Goal: Transaction & Acquisition: Download file/media

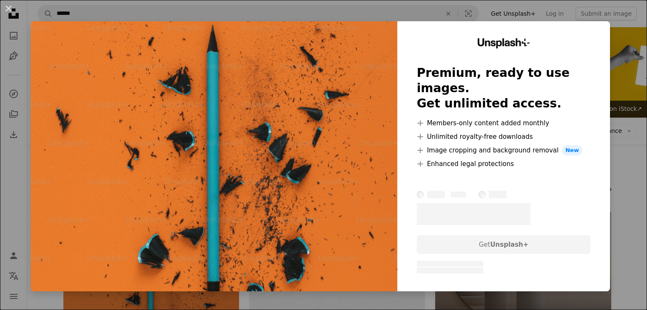
scroll to position [248, 0]
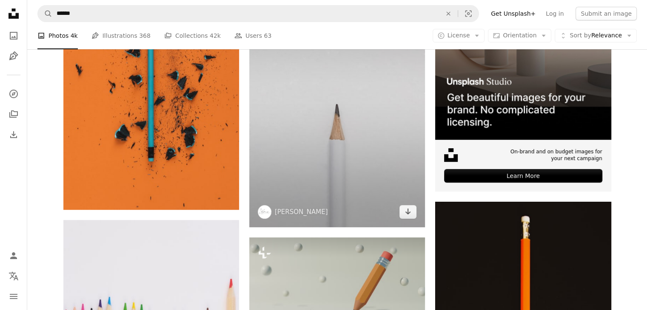
click at [391, 190] on img at bounding box center [337, 96] width 176 height 264
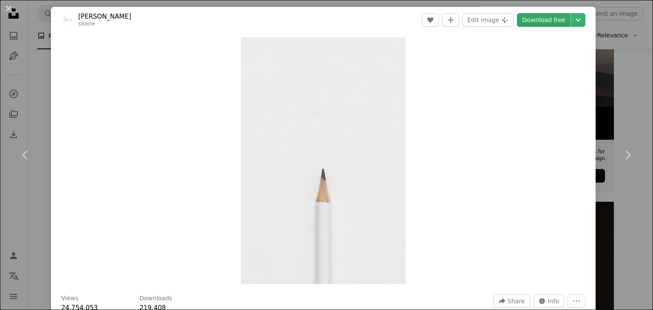
click at [535, 21] on link "Download free" at bounding box center [544, 20] width 54 height 14
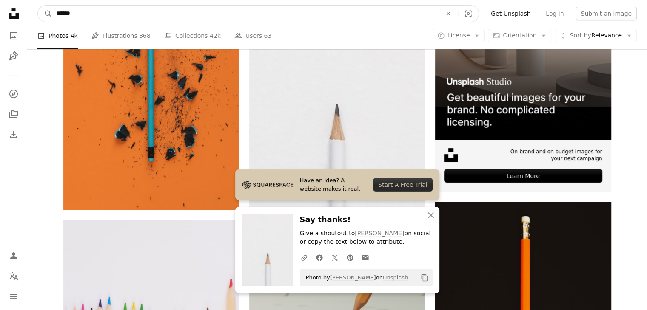
click at [179, 12] on input "******" at bounding box center [245, 14] width 386 height 16
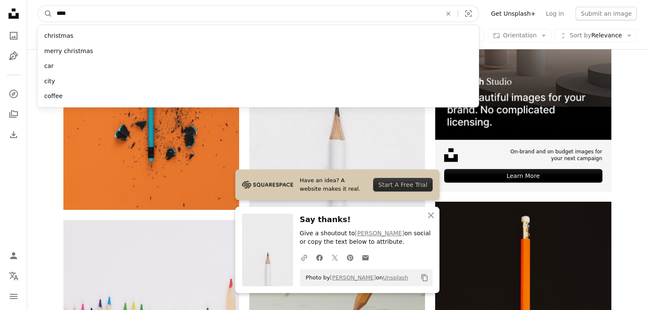
type input "*****"
click button "A magnifying glass" at bounding box center [45, 14] width 14 height 16
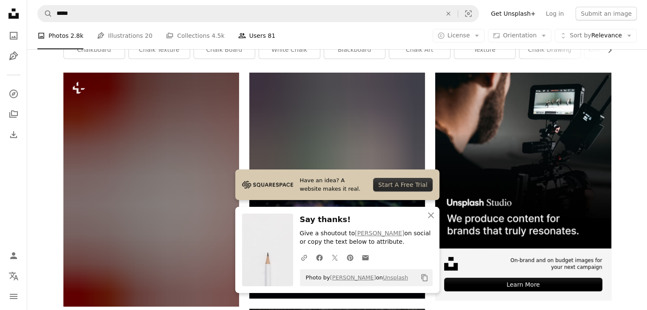
scroll to position [145, 0]
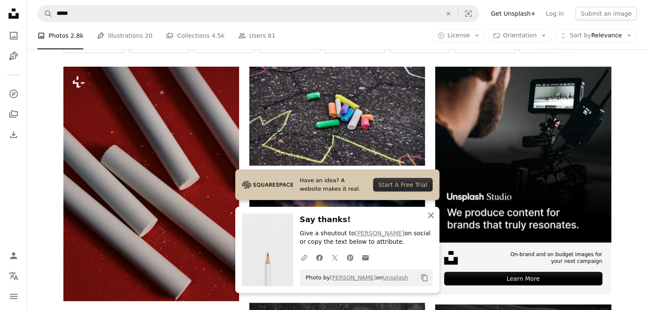
click at [426, 218] on icon "An X shape" at bounding box center [431, 215] width 10 height 10
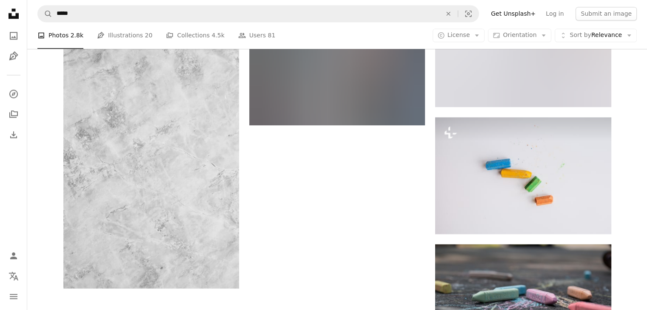
scroll to position [1261, 0]
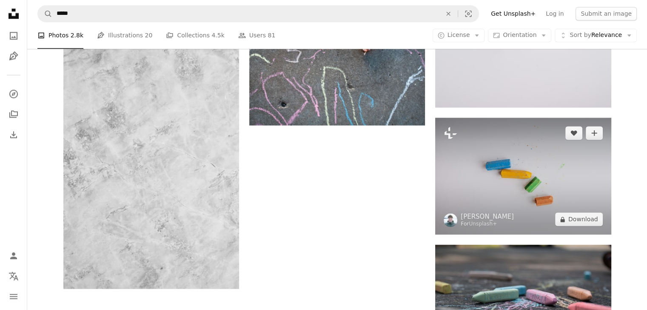
click at [520, 192] on img at bounding box center [523, 176] width 176 height 117
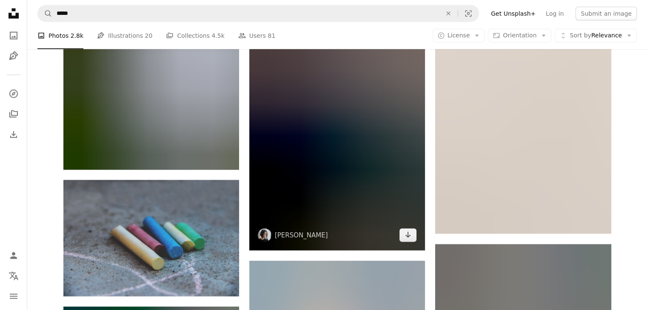
scroll to position [2113, 0]
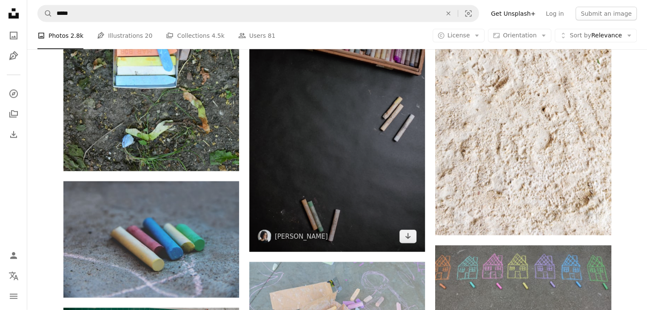
click at [398, 143] on img at bounding box center [337, 121] width 176 height 264
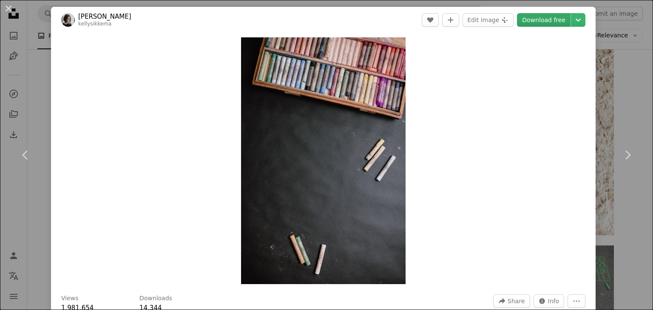
click at [531, 24] on link "Download free" at bounding box center [544, 20] width 54 height 14
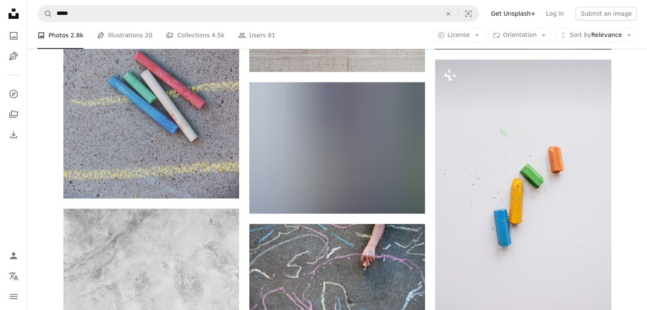
scroll to position [1052, 0]
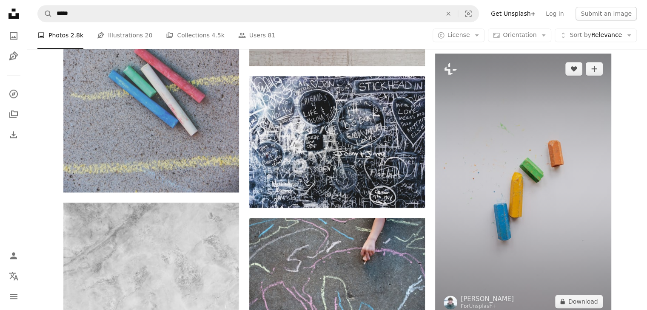
click at [508, 235] on img at bounding box center [523, 186] width 176 height 264
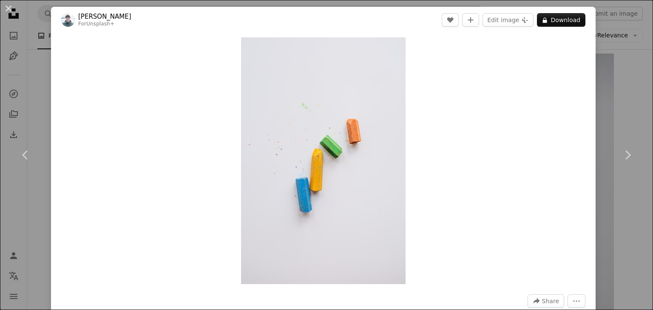
click at [549, 27] on header "[PERSON_NAME] For Unsplash+ A heart A plus sign Edit image Plus sign for Unspla…" at bounding box center [323, 20] width 545 height 26
click at [548, 24] on button "A lock Download" at bounding box center [561, 20] width 48 height 14
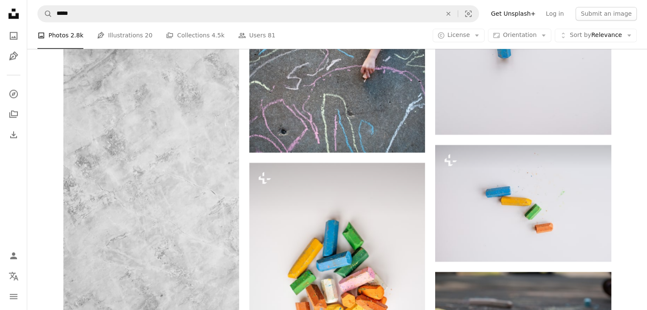
scroll to position [1372, 0]
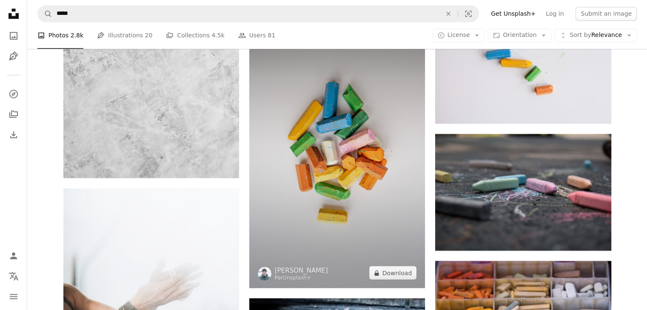
click at [422, 200] on img at bounding box center [337, 157] width 176 height 264
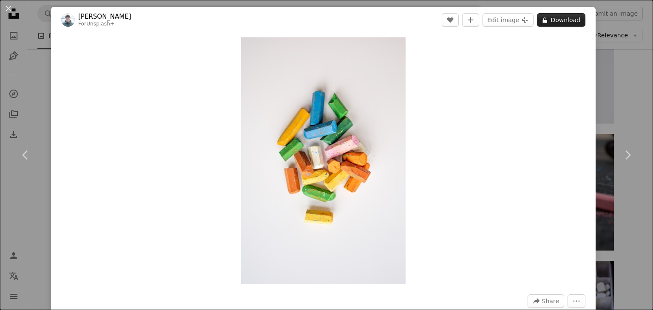
click at [552, 21] on button "A lock Download" at bounding box center [561, 20] width 48 height 14
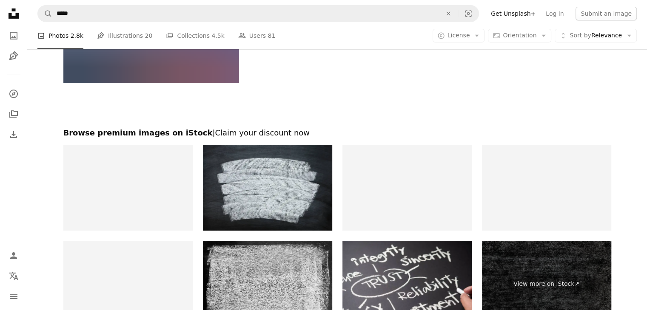
scroll to position [3143, 0]
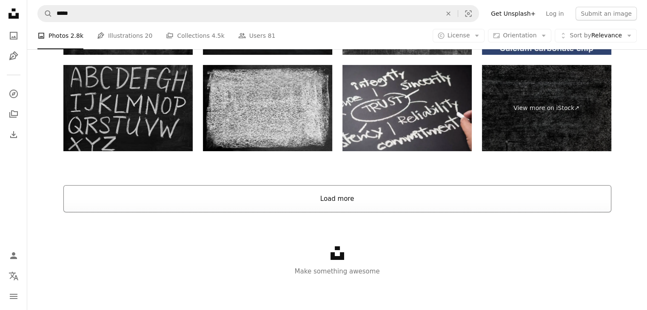
click at [421, 186] on button "Load more" at bounding box center [337, 198] width 548 height 27
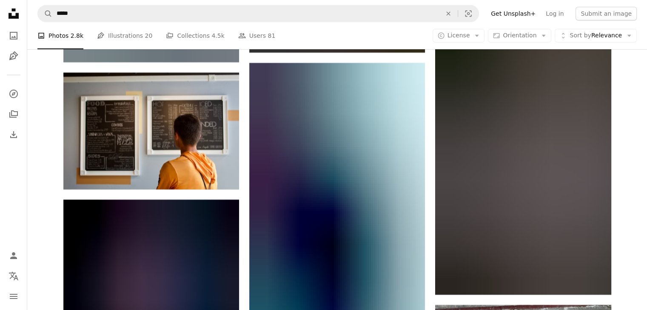
scroll to position [6720, 0]
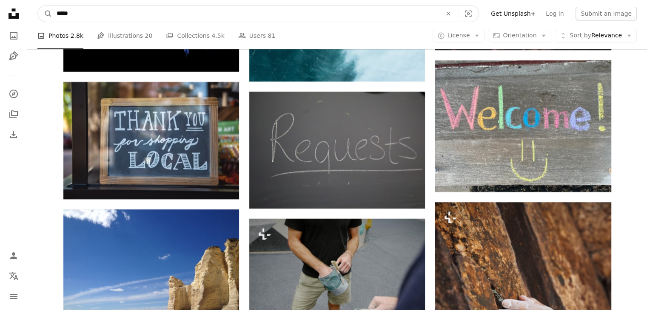
click at [322, 19] on input "*****" at bounding box center [245, 14] width 386 height 16
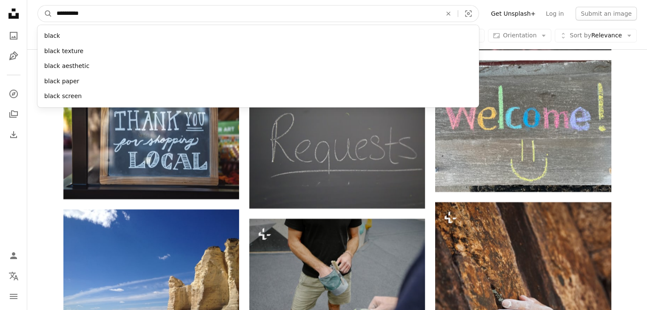
type input "**********"
click button "A magnifying glass" at bounding box center [45, 14] width 14 height 16
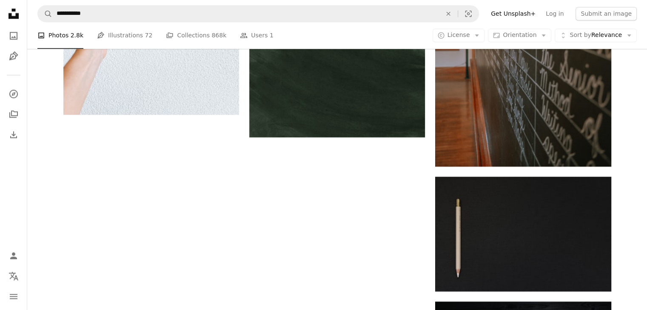
scroll to position [1228, 0]
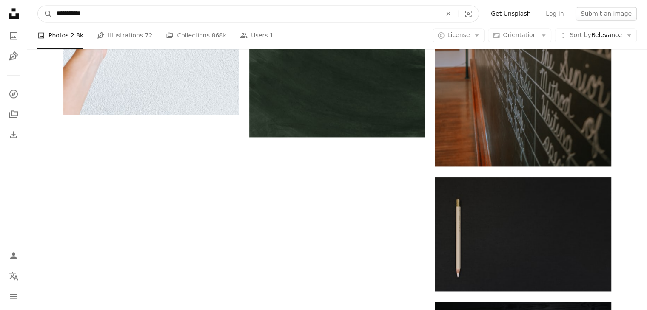
drag, startPoint x: 68, startPoint y: 9, endPoint x: 34, endPoint y: 6, distance: 35.1
click at [34, 6] on nav "**********" at bounding box center [336, 13] width 619 height 27
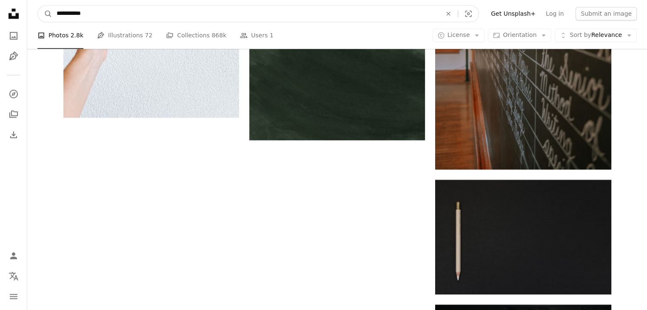
type input "**********"
click at [38, 6] on button "A magnifying glass" at bounding box center [45, 14] width 14 height 16
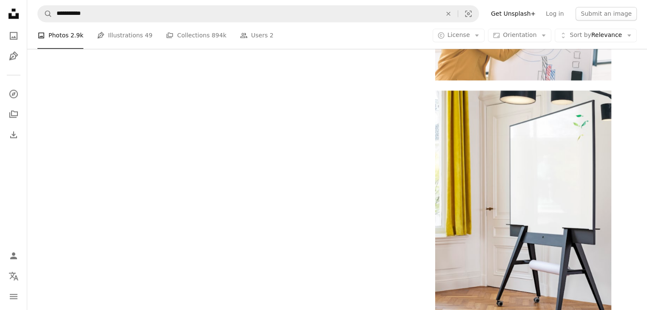
scroll to position [1302, 0]
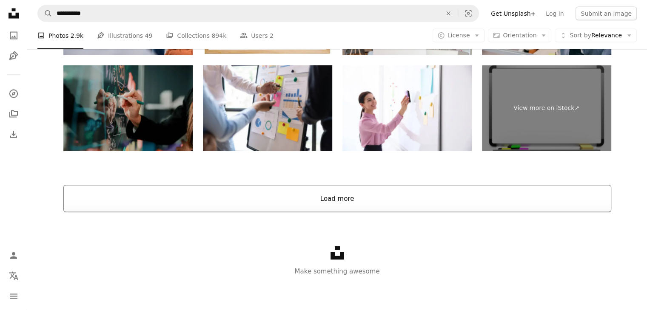
click at [339, 196] on button "Load more" at bounding box center [337, 198] width 548 height 27
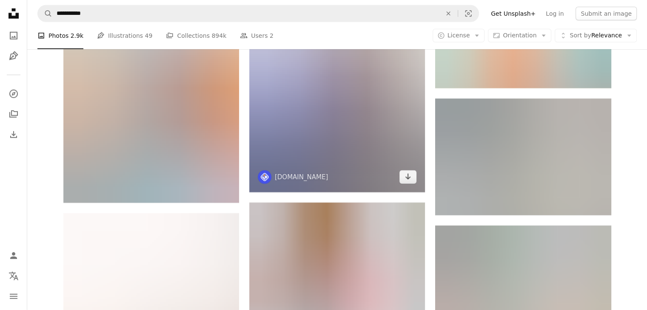
scroll to position [5783, 0]
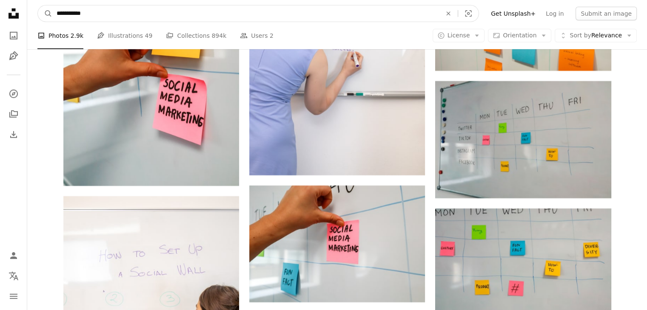
click at [218, 14] on input "**********" at bounding box center [245, 14] width 386 height 16
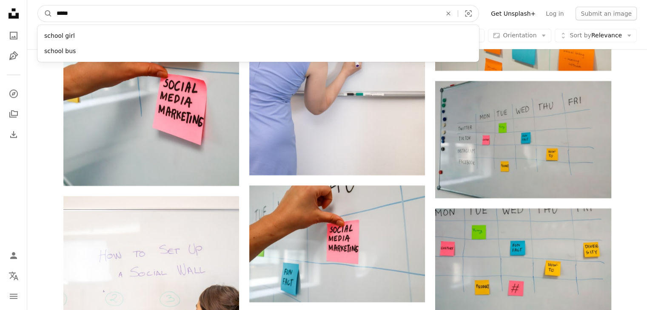
type input "******"
click button "A magnifying glass" at bounding box center [45, 14] width 14 height 16
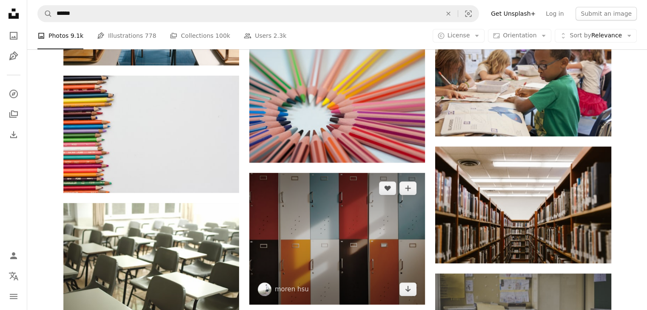
scroll to position [460, 0]
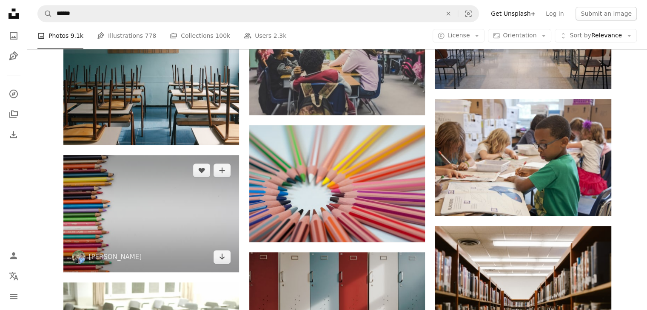
click at [211, 212] on img at bounding box center [151, 213] width 176 height 117
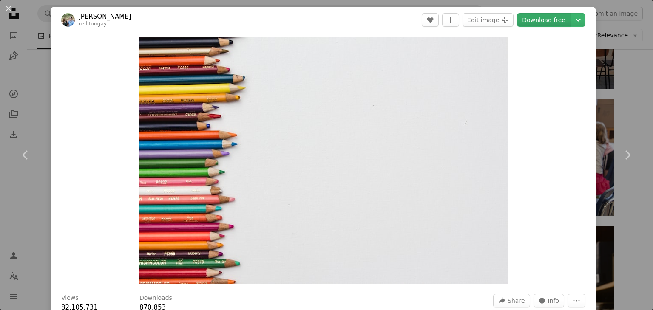
click at [523, 16] on link "Download free" at bounding box center [544, 20] width 54 height 14
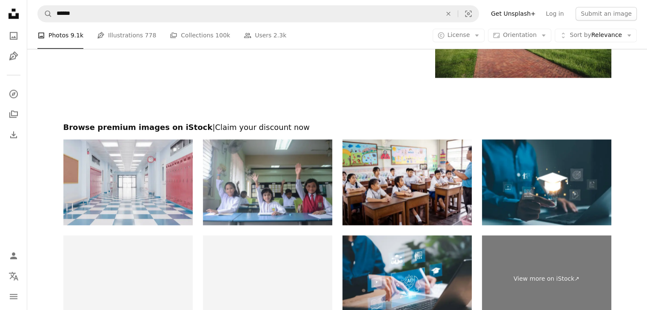
scroll to position [1524, 0]
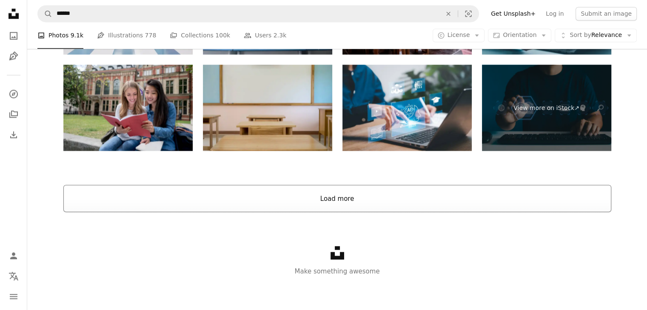
click at [324, 185] on button "Load more" at bounding box center [337, 198] width 548 height 27
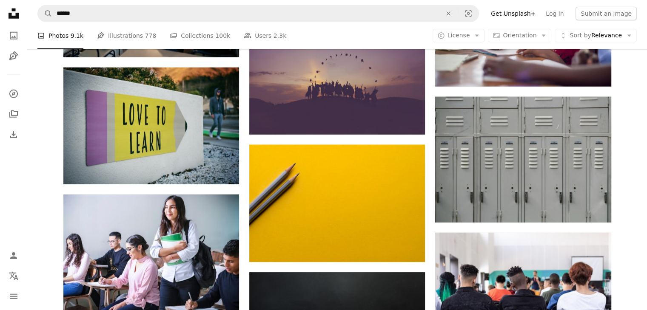
scroll to position [2388, 0]
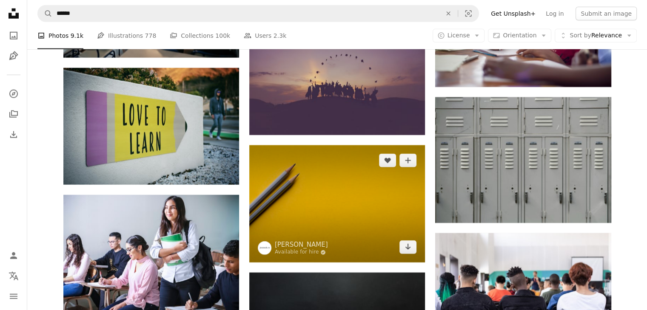
click at [279, 205] on img at bounding box center [337, 203] width 176 height 117
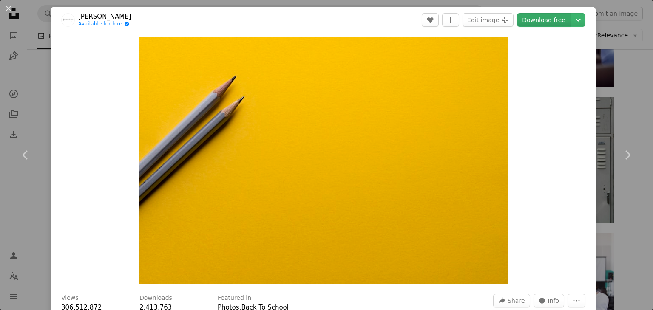
click at [519, 16] on link "Download free" at bounding box center [544, 20] width 54 height 14
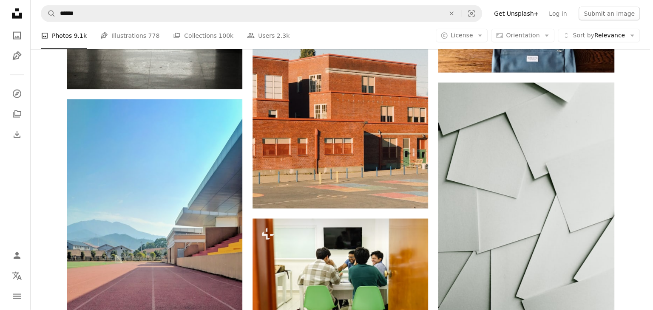
scroll to position [5259, 0]
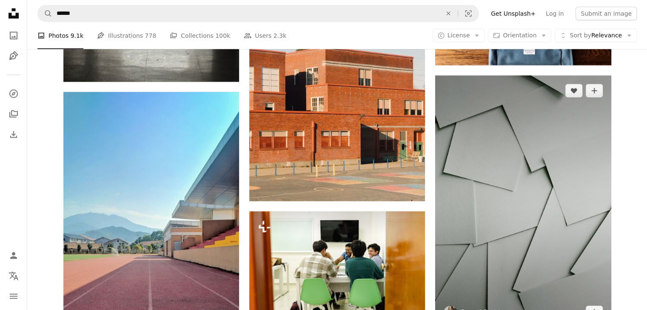
click at [535, 104] on img at bounding box center [523, 202] width 176 height 253
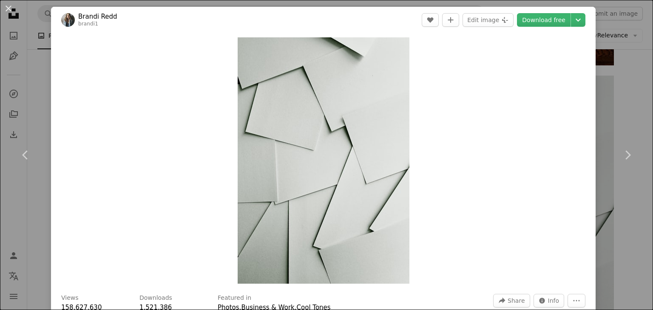
click at [514, 23] on div "A heart A plus sign Edit image Plus sign for Unsplash+ Download free Chevron do…" at bounding box center [504, 20] width 164 height 14
click at [519, 23] on link "Download free" at bounding box center [544, 20] width 54 height 14
